Goal: Information Seeking & Learning: Learn about a topic

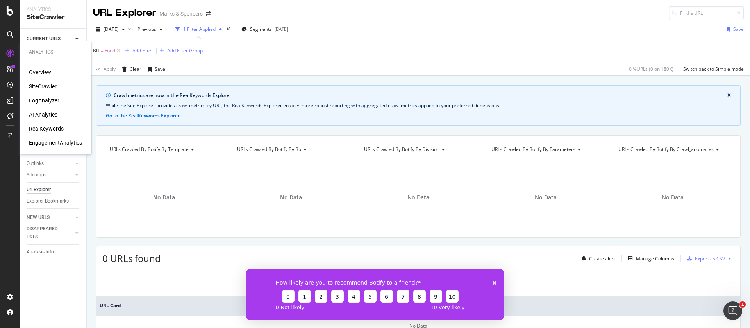
click at [47, 127] on div "RealKeywords" at bounding box center [46, 129] width 35 height 8
